Goal: Transaction & Acquisition: Purchase product/service

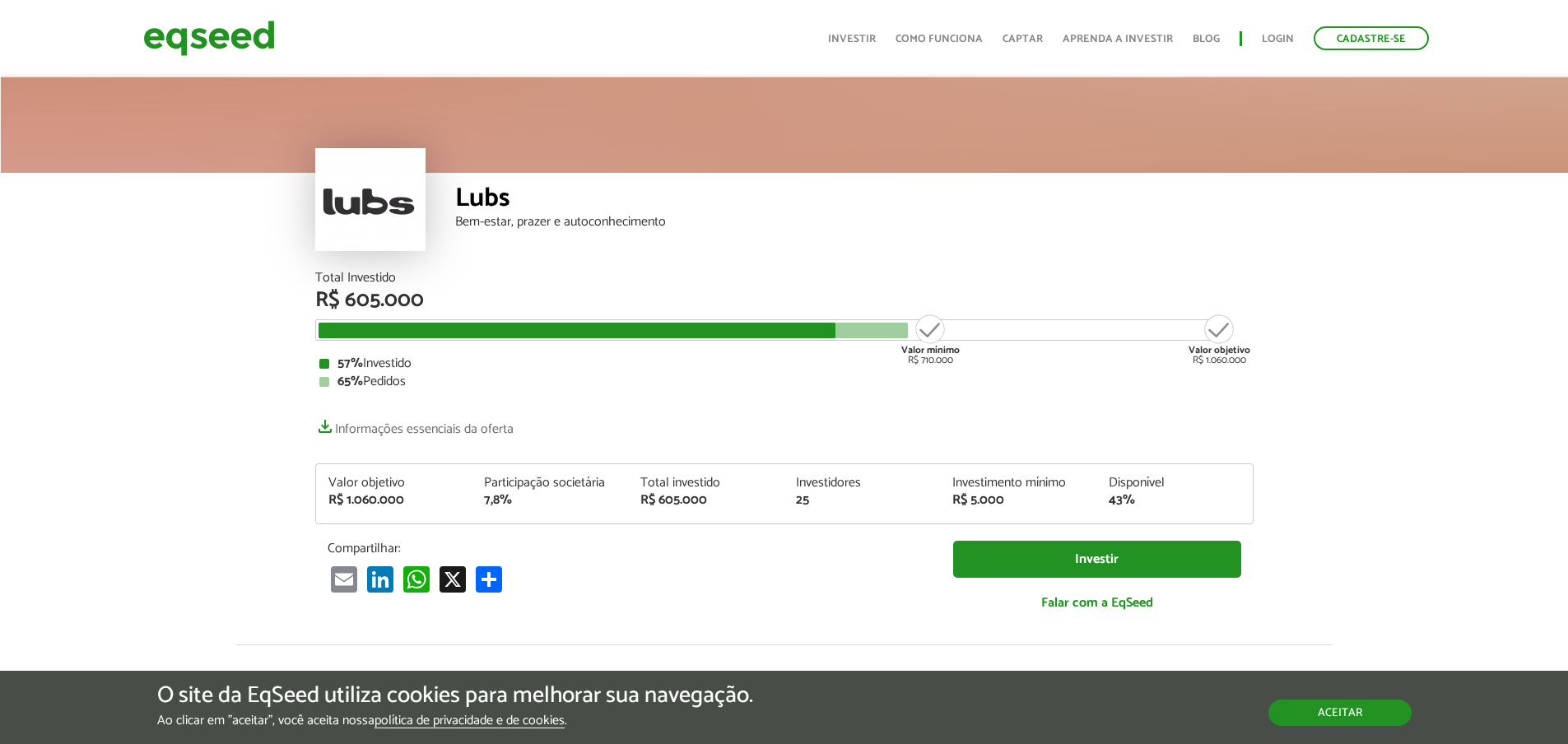
click at [1377, 719] on button "Aceitar" at bounding box center [1339, 713] width 143 height 26
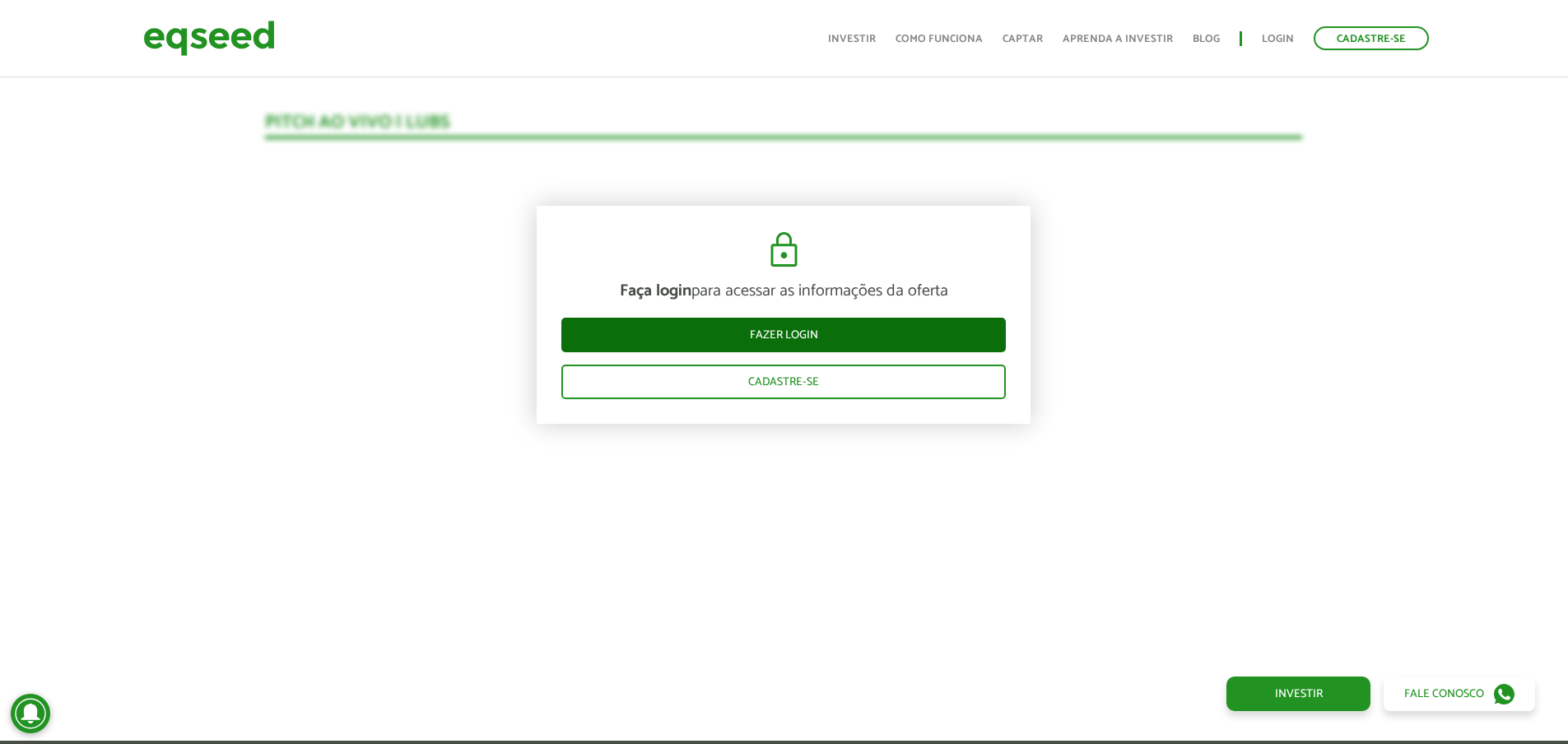
scroll to position [1745, 0]
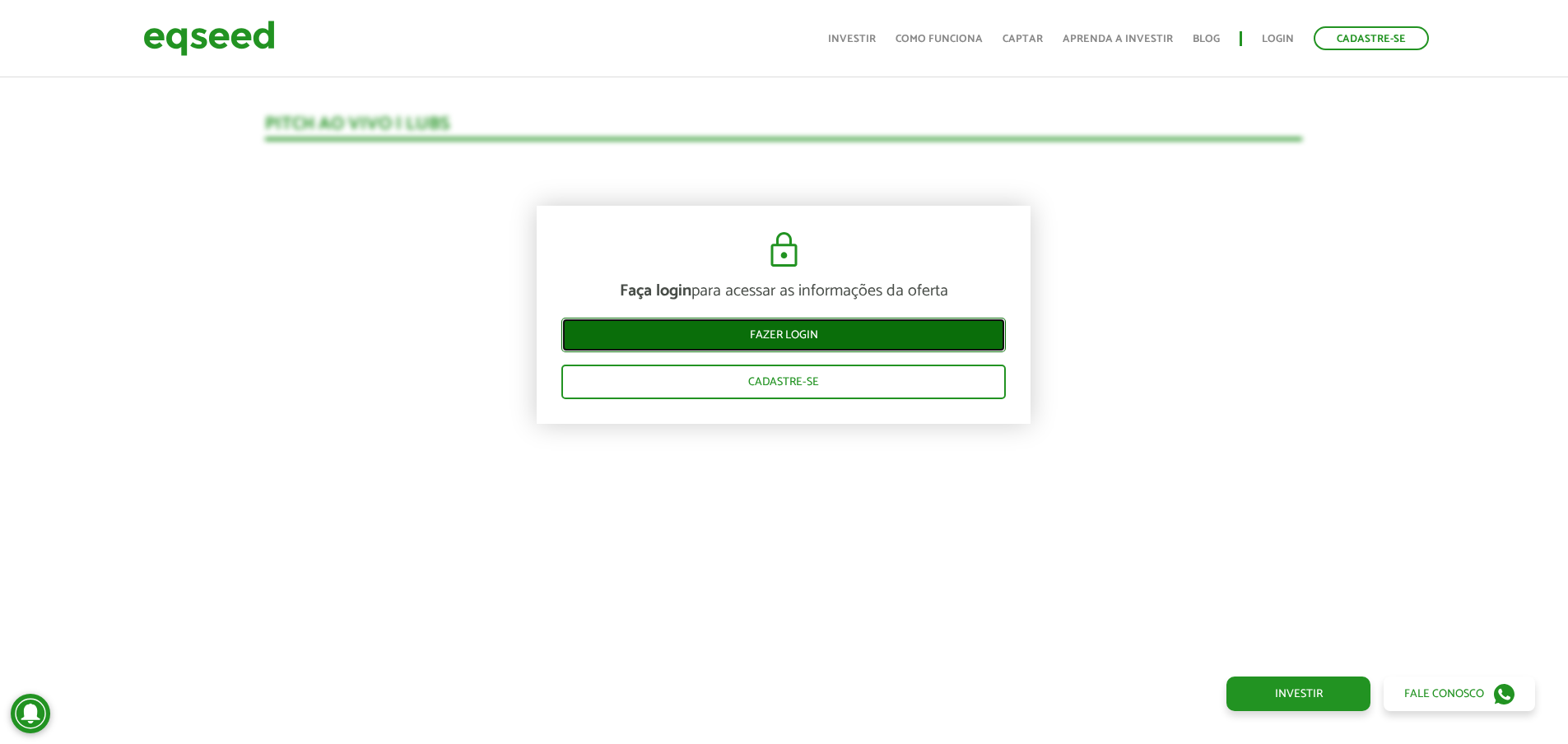
click at [863, 333] on link "Fazer login" at bounding box center [784, 335] width 445 height 35
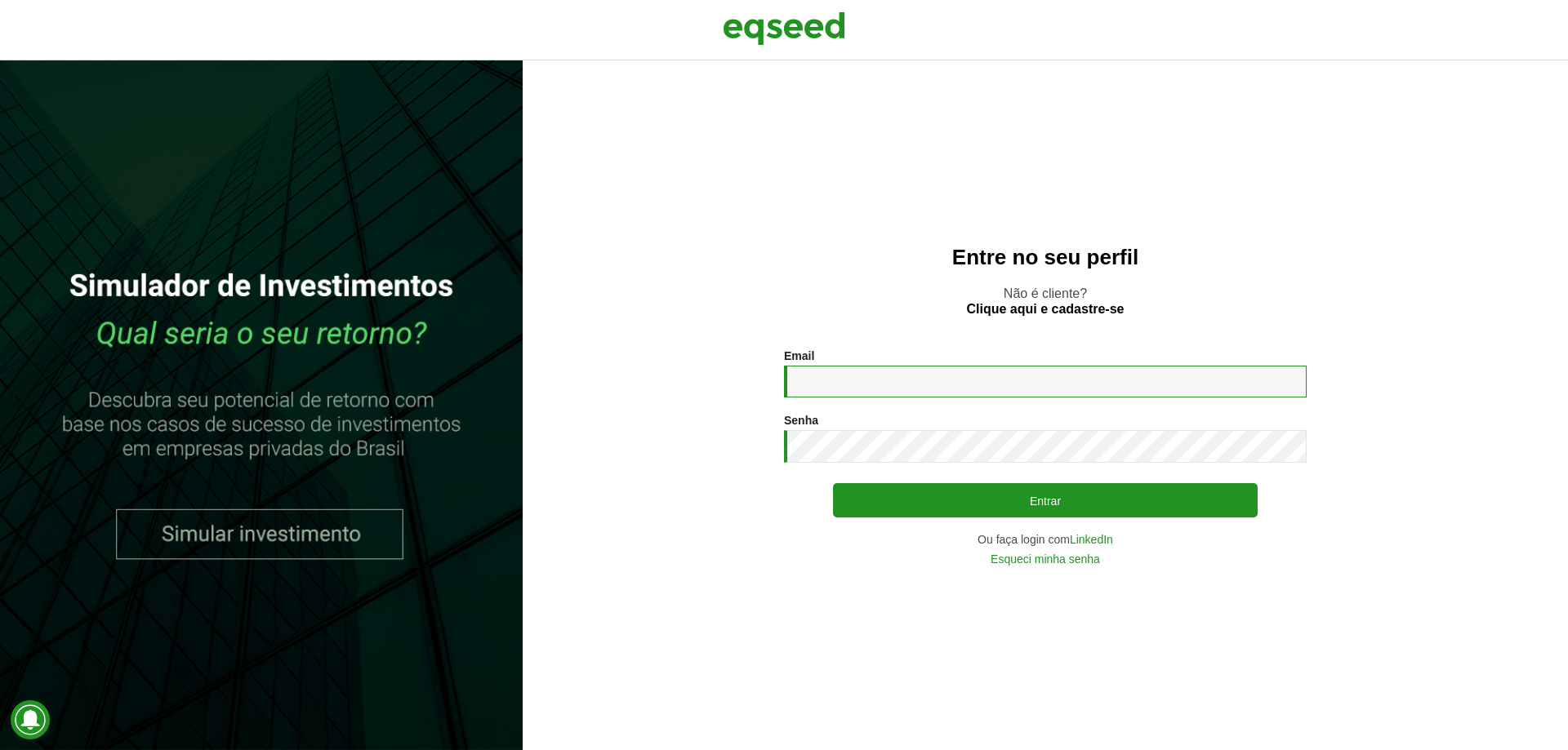
click at [888, 380] on input "Email *" at bounding box center [1046, 382] width 523 height 32
type input "**********"
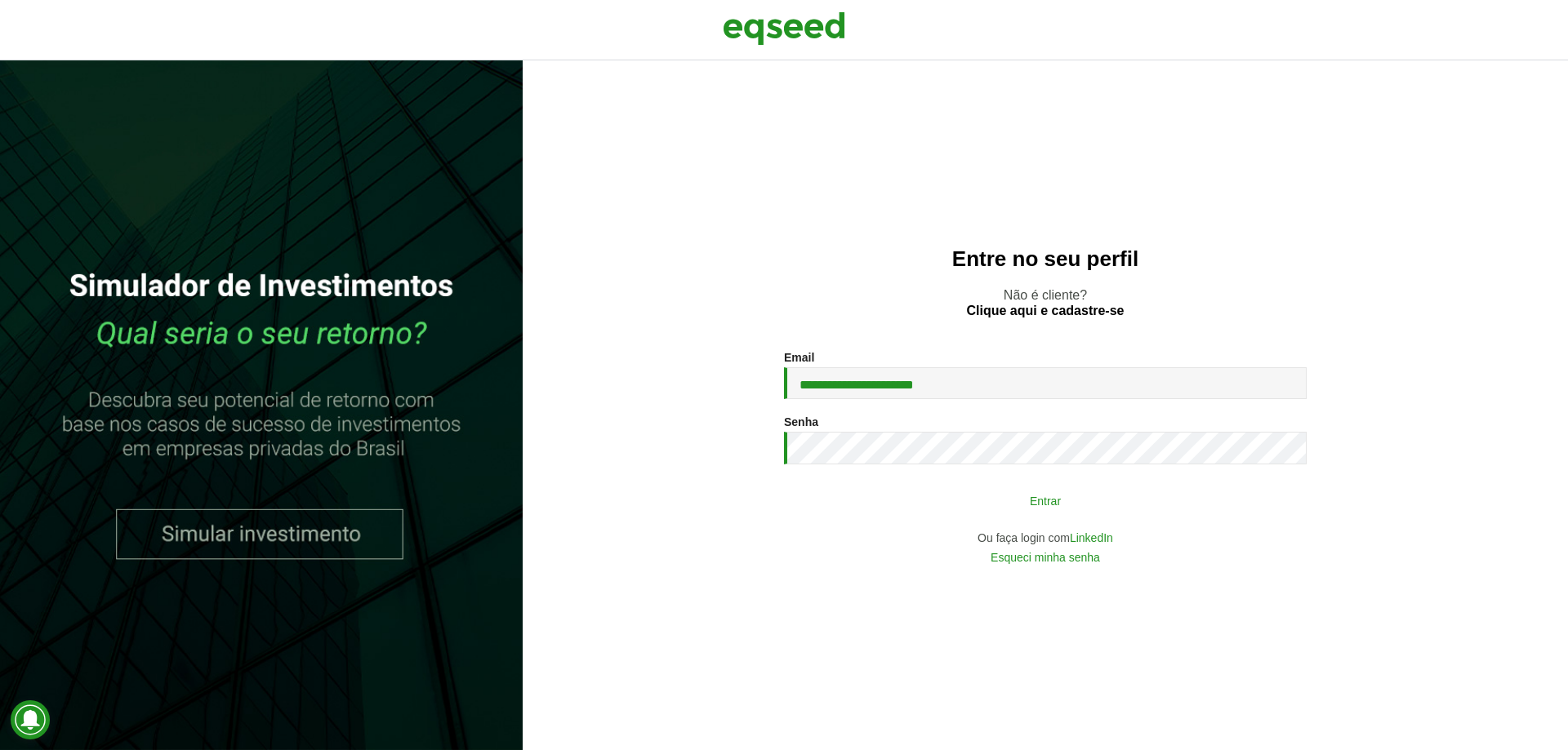
click at [1020, 502] on button "Entrar" at bounding box center [1045, 500] width 425 height 31
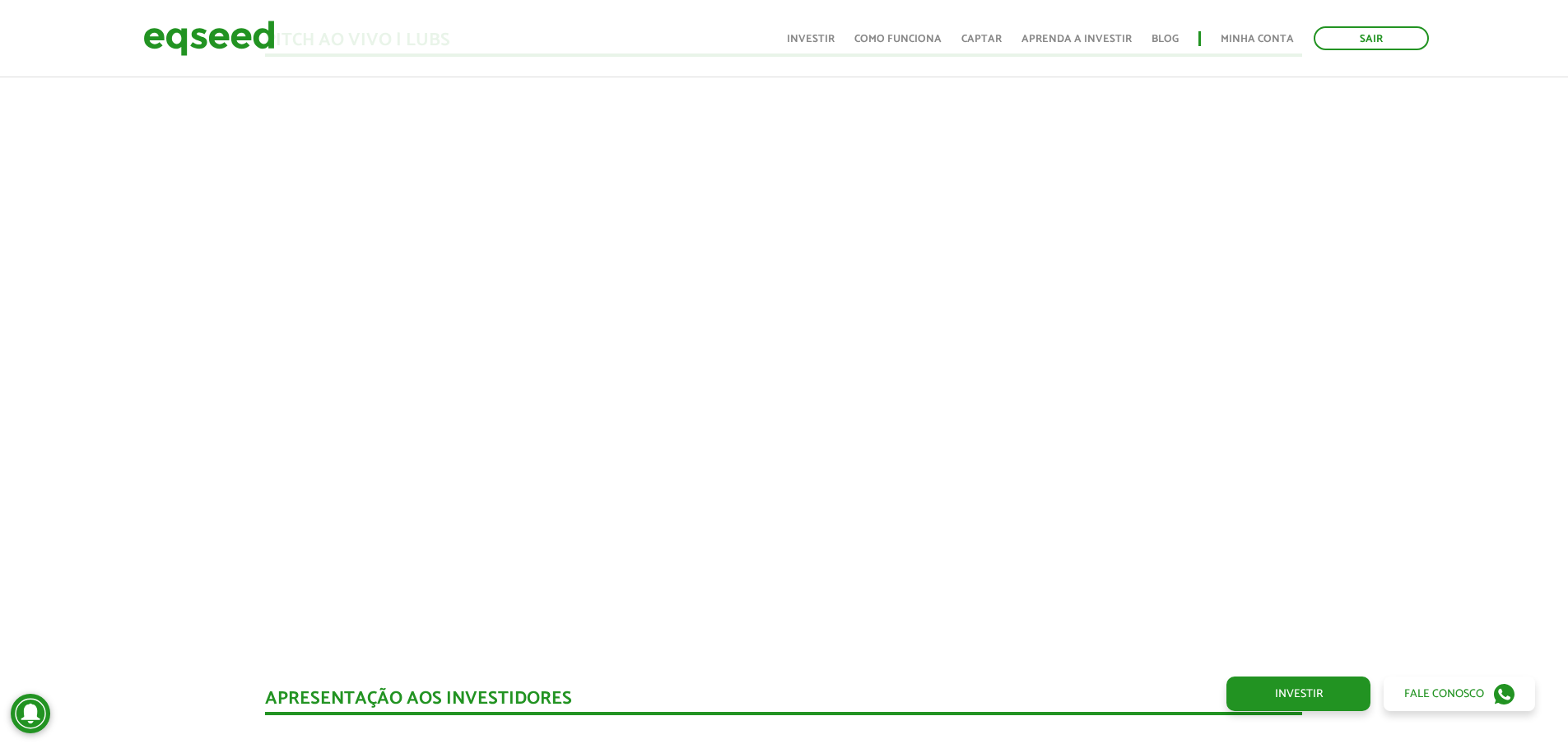
scroll to position [1596, 0]
